Goal: Find specific page/section: Find specific page/section

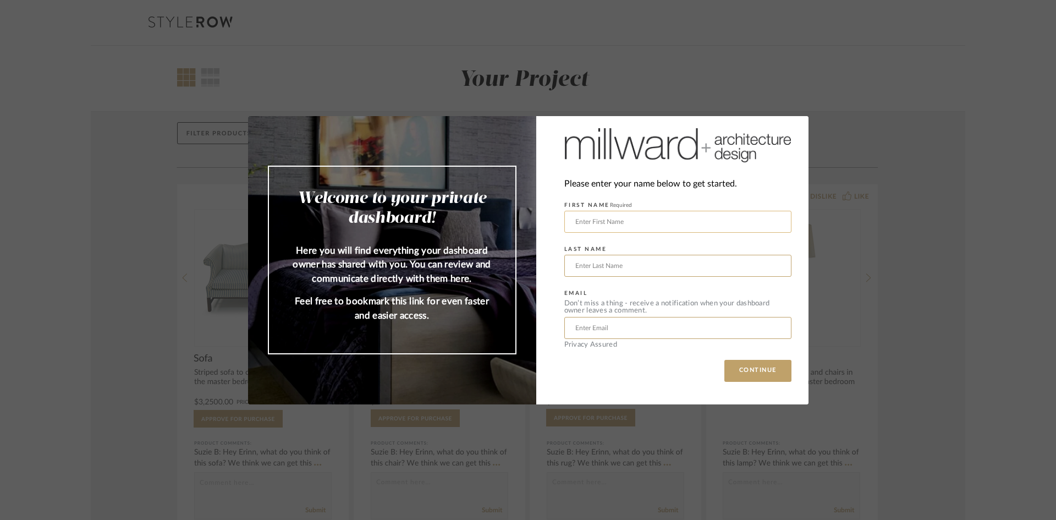
click at [687, 223] on input "text" at bounding box center [678, 222] width 227 height 22
type input "[PERSON_NAME]"
type input "Madoff"
type input "[EMAIL_ADDRESS][DOMAIN_NAME]"
click at [759, 369] on button "CONTINUE" at bounding box center [758, 371] width 67 height 22
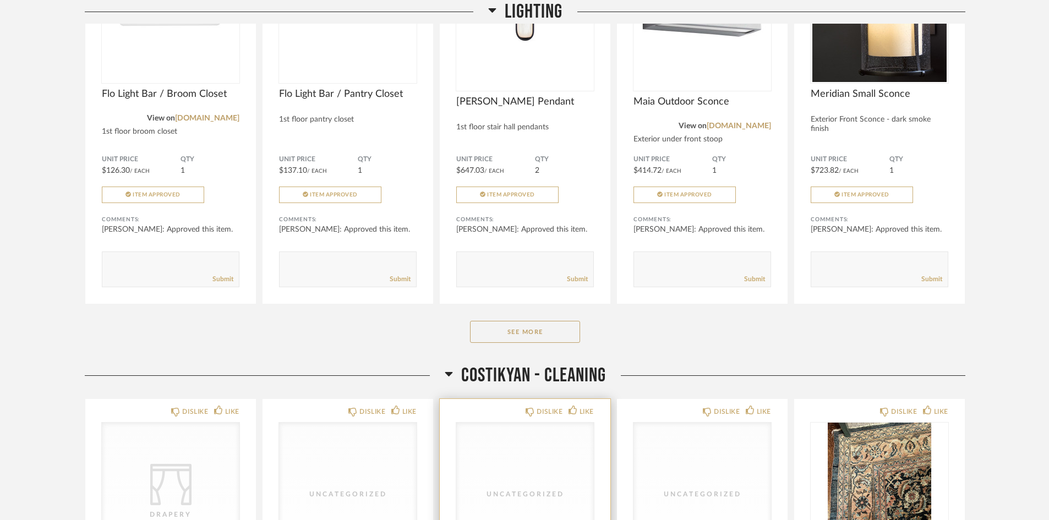
scroll to position [440, 0]
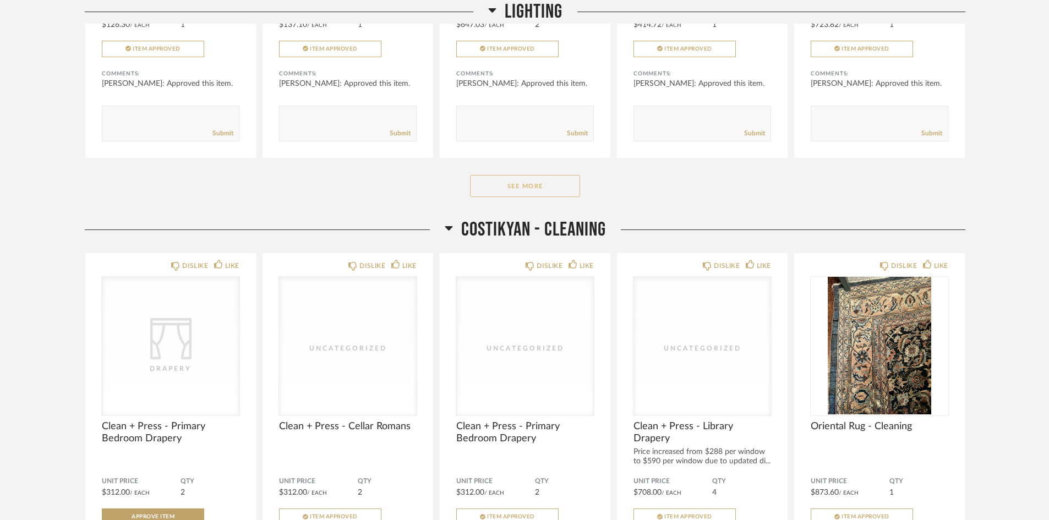
click at [511, 183] on button "See More" at bounding box center [525, 186] width 110 height 22
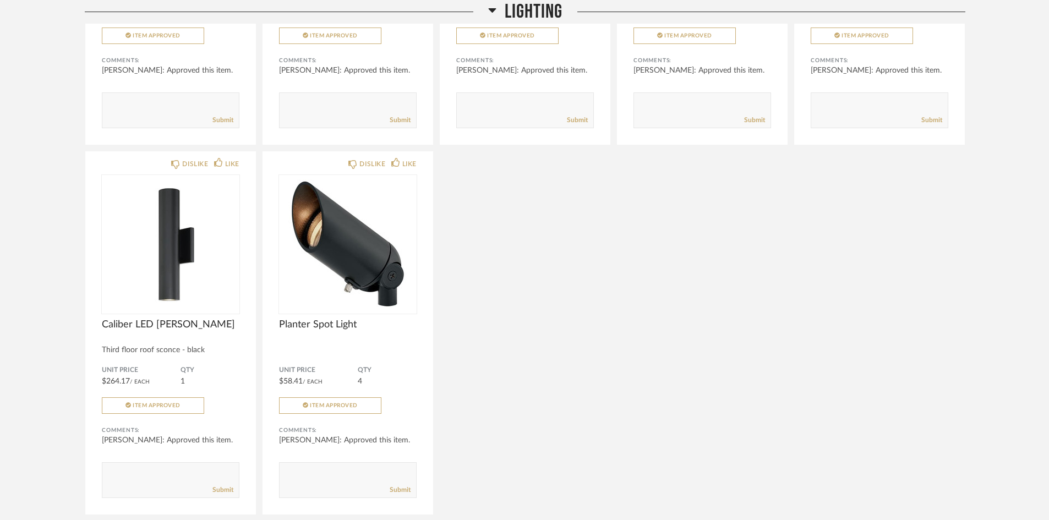
scroll to position [1596, 0]
click at [491, 13] on icon at bounding box center [492, 9] width 8 height 13
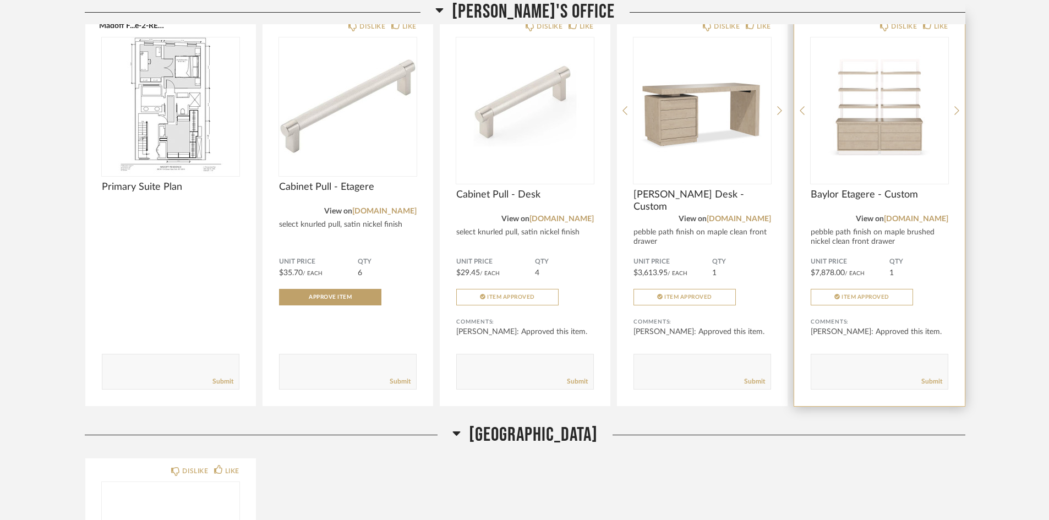
scroll to position [4388, 0]
